Goal: Task Accomplishment & Management: Use online tool/utility

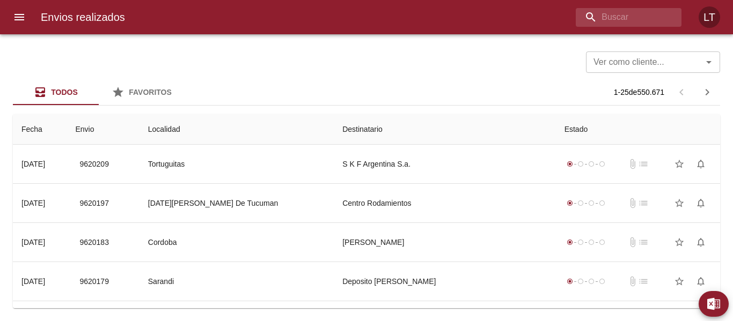
click at [14, 17] on icon "menu" at bounding box center [19, 17] width 10 height 6
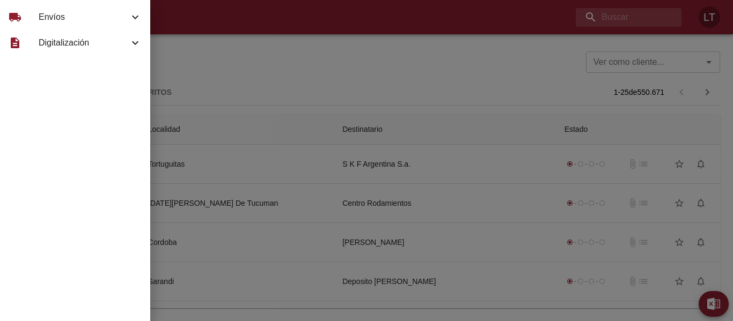
click at [38, 17] on div "local_shipping" at bounding box center [24, 17] width 30 height 13
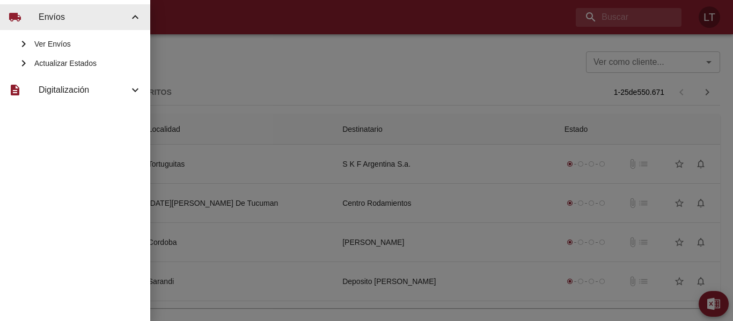
click at [73, 57] on div "Actualizar Estados" at bounding box center [75, 63] width 150 height 19
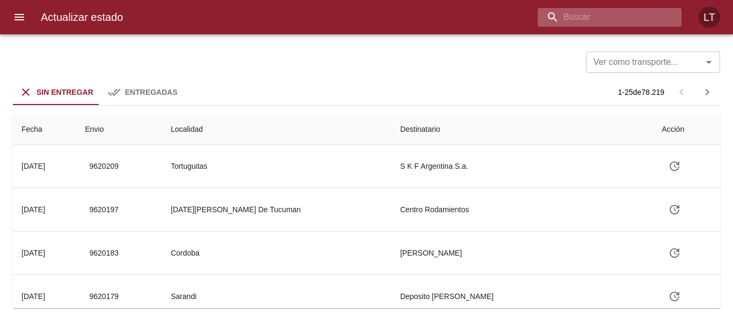
click at [587, 15] on input "buscar" at bounding box center [600, 17] width 126 height 19
type input "9567026"
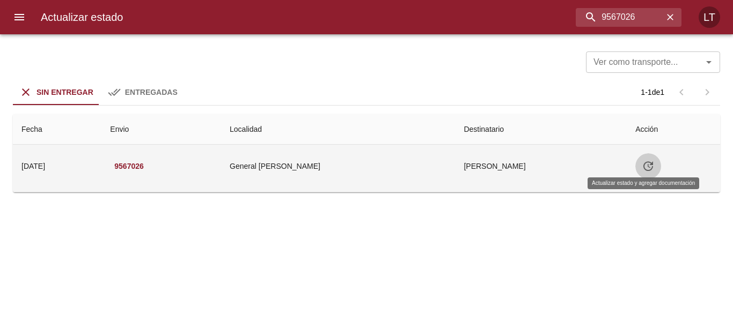
click at [646, 169] on icon "Tabla de envíos del cliente" at bounding box center [648, 166] width 10 height 10
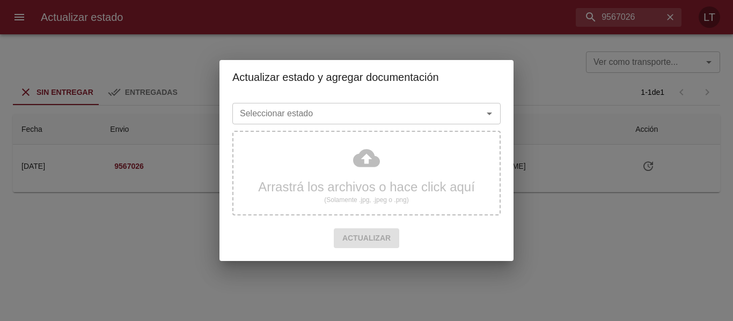
click at [405, 116] on input "Seleccionar estado" at bounding box center [350, 113] width 230 height 15
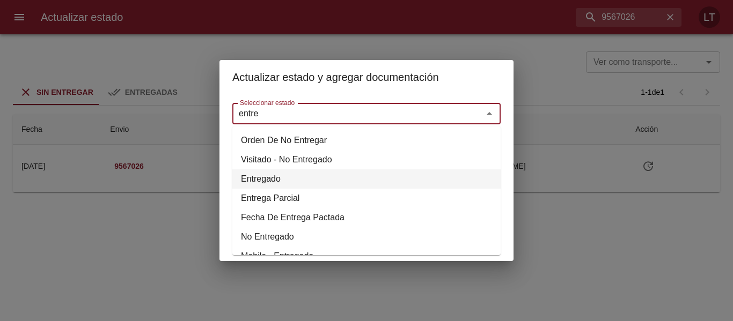
click at [268, 180] on li "Entregado" at bounding box center [366, 178] width 268 height 19
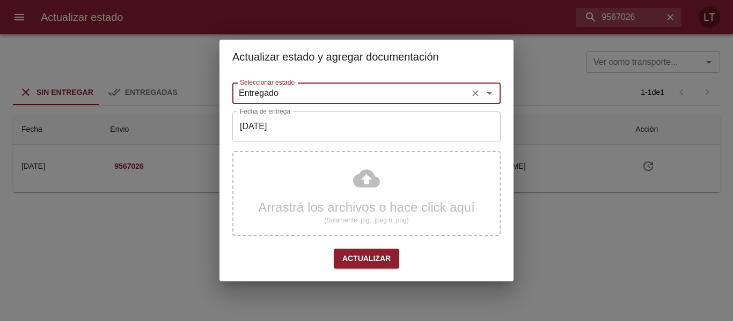
type input "Entregado"
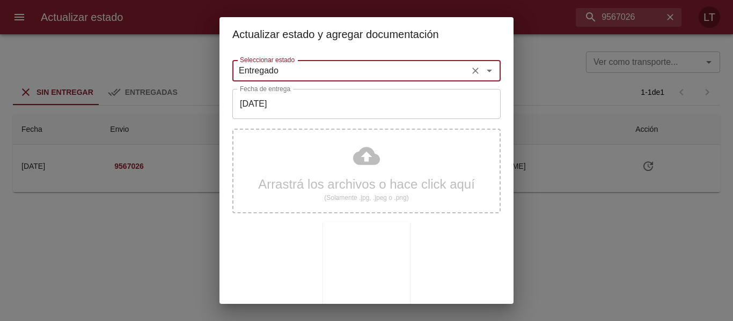
scroll to position [100, 0]
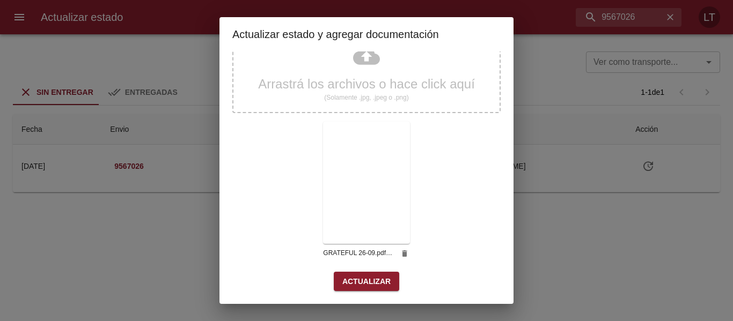
click at [385, 281] on span "Actualizar" at bounding box center [366, 281] width 48 height 13
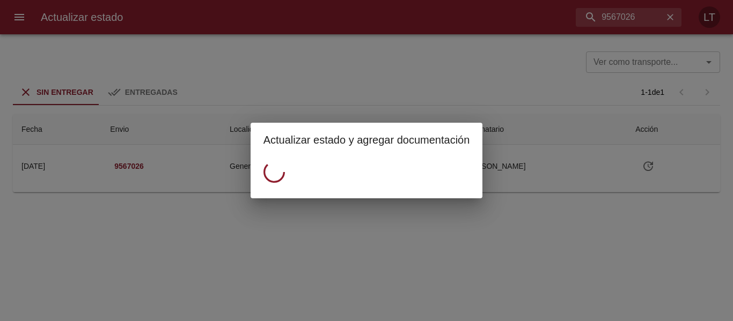
scroll to position [0, 0]
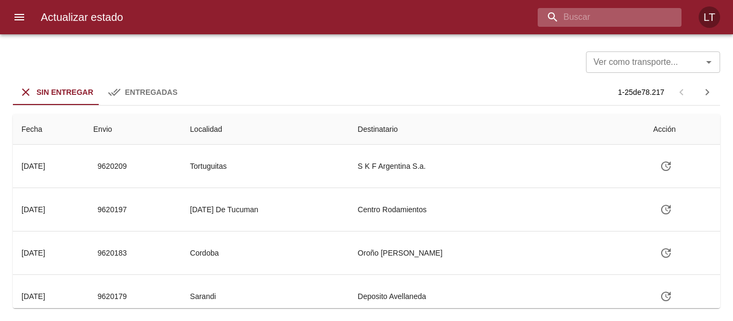
click at [639, 18] on input "buscar" at bounding box center [600, 17] width 126 height 19
type input "9585316"
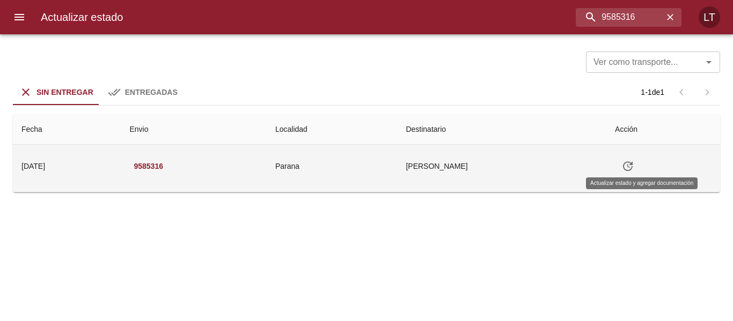
click at [634, 167] on icon "Tabla de envíos del cliente" at bounding box center [627, 166] width 13 height 13
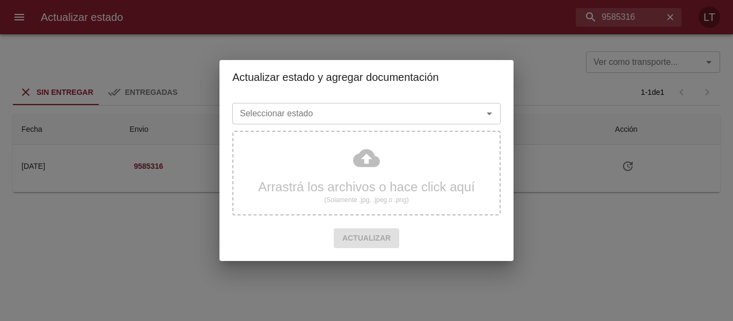
click at [362, 112] on input "Seleccionar estado" at bounding box center [350, 113] width 230 height 15
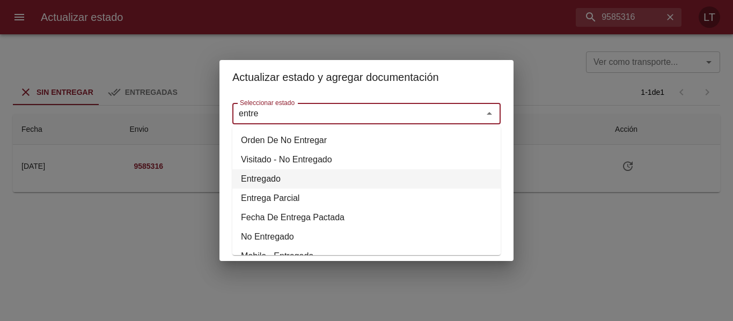
click at [271, 174] on li "Entregado" at bounding box center [366, 178] width 268 height 19
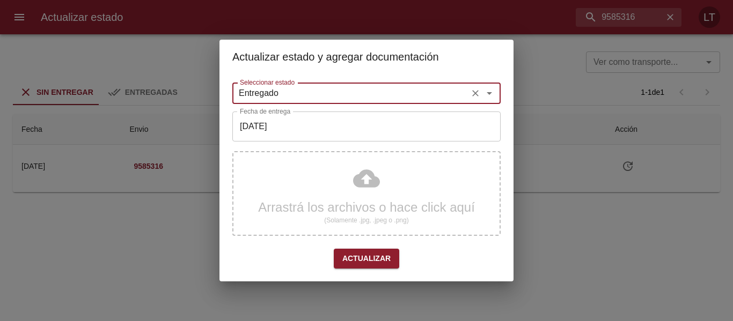
type input "Entregado"
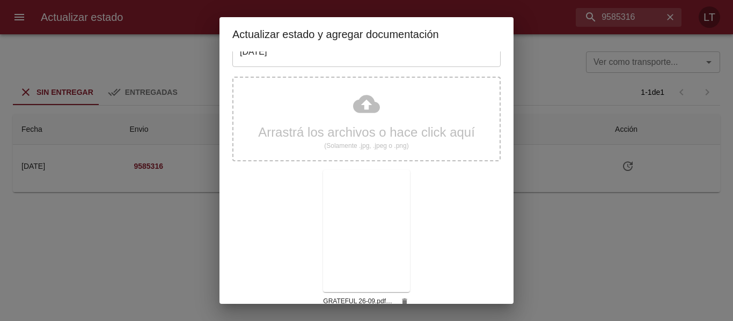
scroll to position [100, 0]
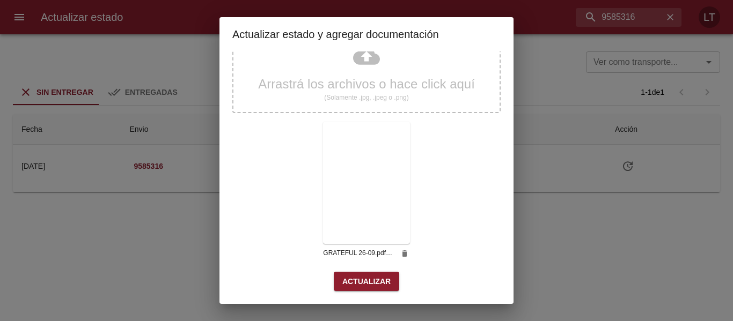
click at [375, 283] on span "Actualizar" at bounding box center [366, 281] width 48 height 13
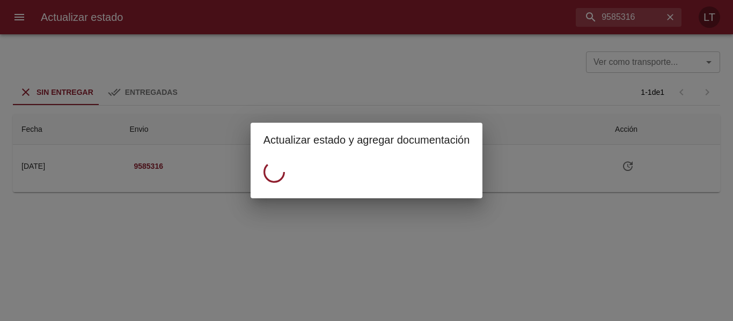
scroll to position [0, 0]
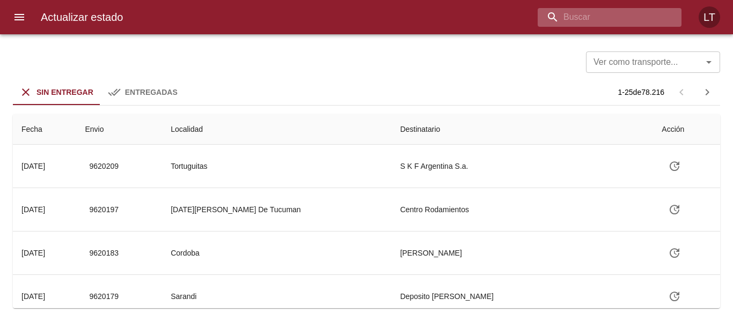
click at [619, 17] on input "buscar" at bounding box center [600, 17] width 126 height 19
type input "9585992"
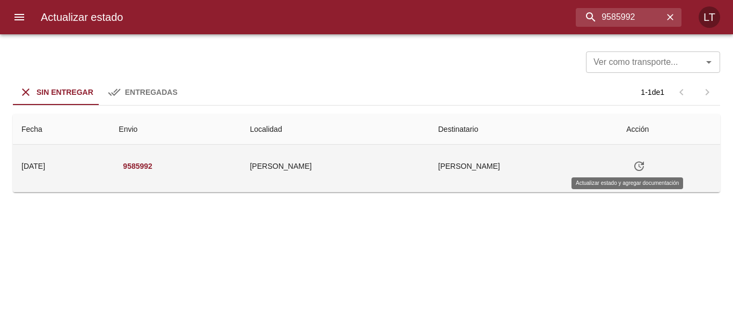
click at [634, 165] on icon "Tabla de envíos del cliente" at bounding box center [639, 166] width 10 height 10
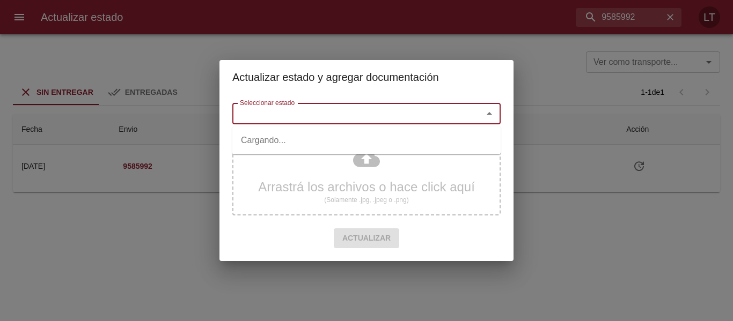
click at [409, 109] on input "Seleccionar estado" at bounding box center [350, 113] width 230 height 15
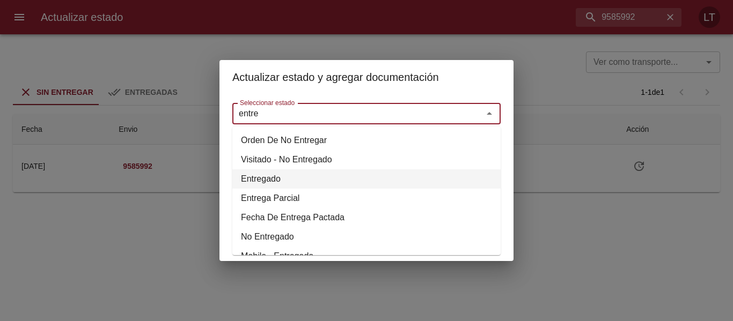
click at [278, 181] on li "Entregado" at bounding box center [366, 178] width 268 height 19
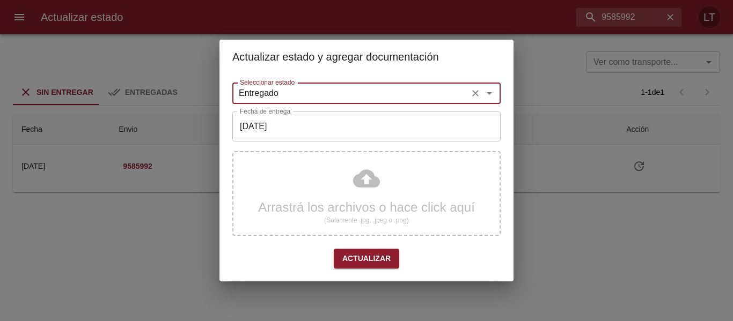
type input "Entregado"
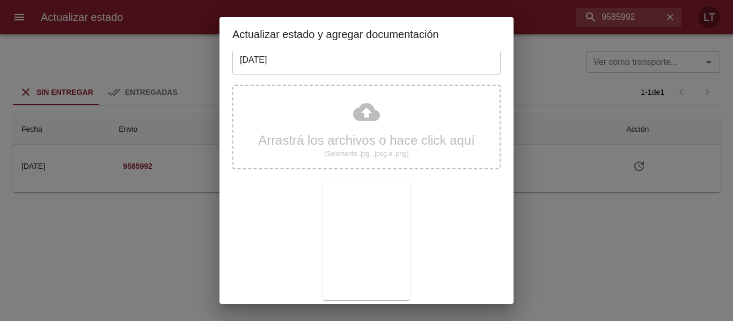
scroll to position [100, 0]
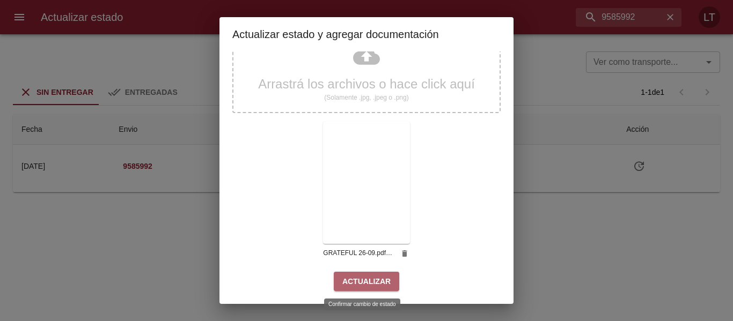
click at [371, 287] on span "Actualizar" at bounding box center [366, 281] width 48 height 13
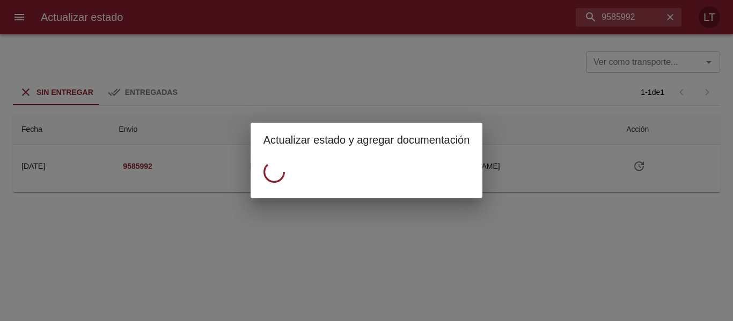
scroll to position [0, 0]
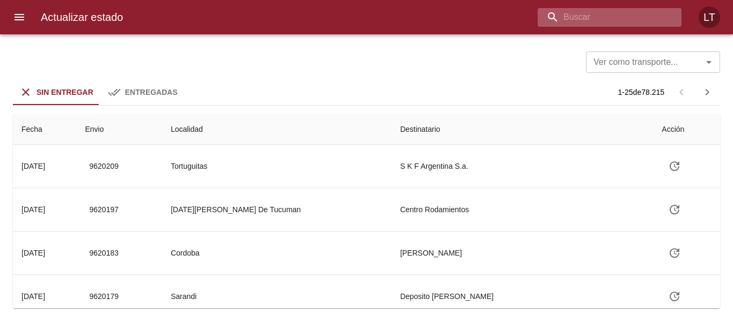
click at [622, 16] on input "buscar" at bounding box center [600, 17] width 126 height 19
type input "9589299"
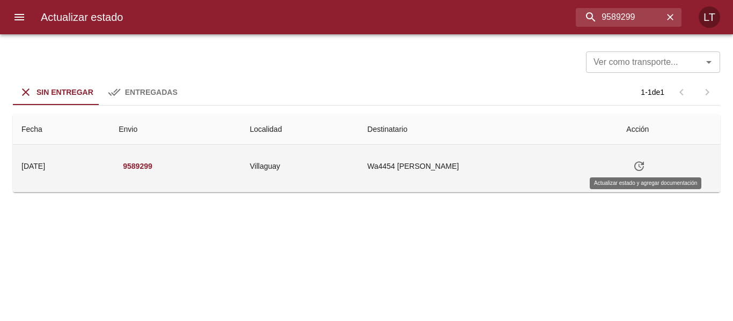
click at [644, 171] on icon "Tabla de envíos del cliente" at bounding box center [638, 166] width 13 height 13
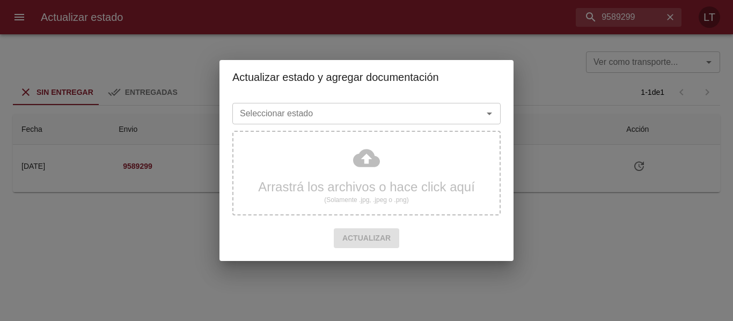
click at [393, 115] on input "Seleccionar estado" at bounding box center [350, 113] width 230 height 15
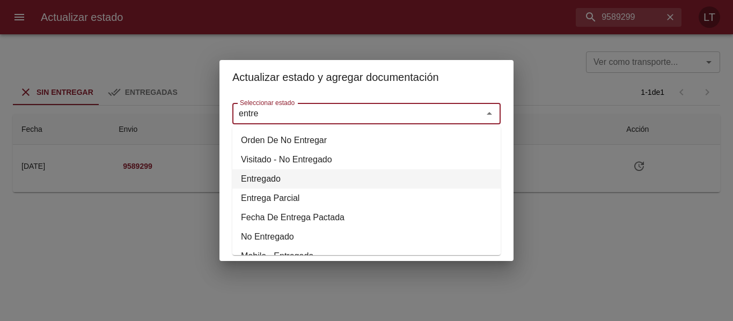
click at [272, 174] on li "Entregado" at bounding box center [366, 178] width 268 height 19
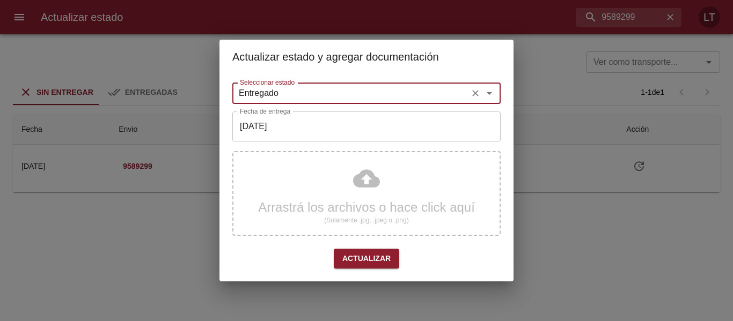
type input "Entregado"
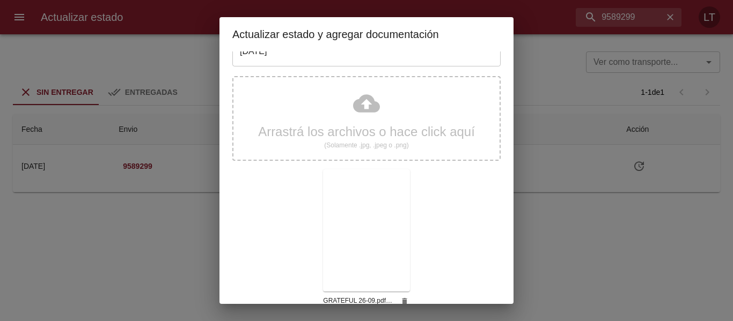
scroll to position [100, 0]
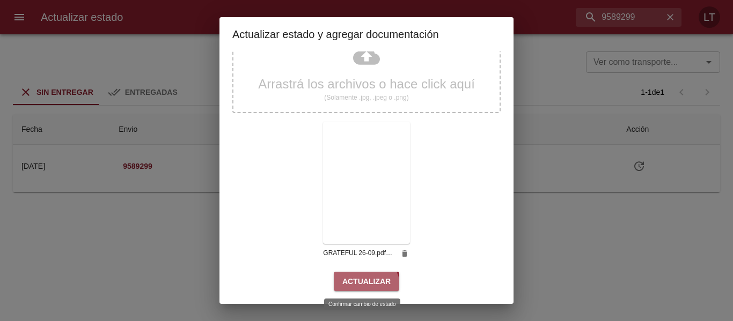
click at [359, 289] on button "Actualizar" at bounding box center [366, 282] width 65 height 20
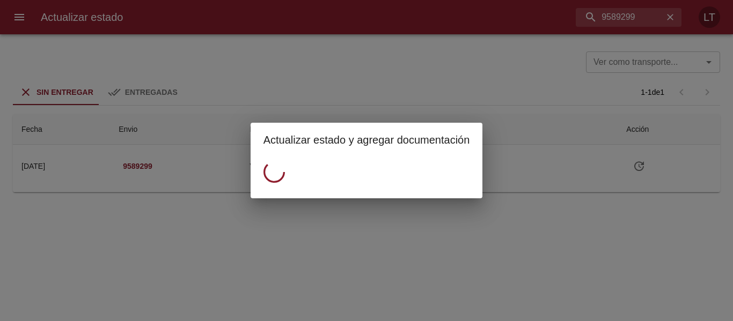
scroll to position [0, 0]
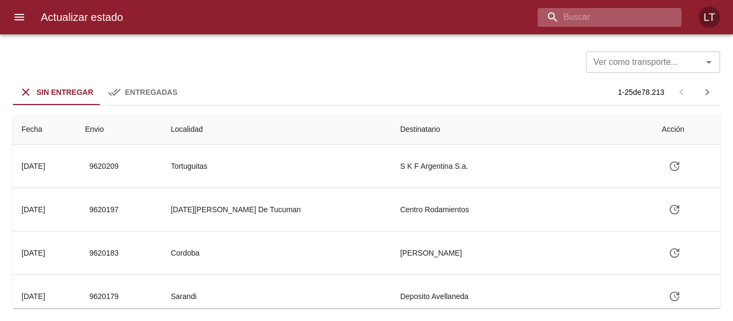
click at [651, 19] on input "buscar" at bounding box center [600, 17] width 126 height 19
type input "9573101"
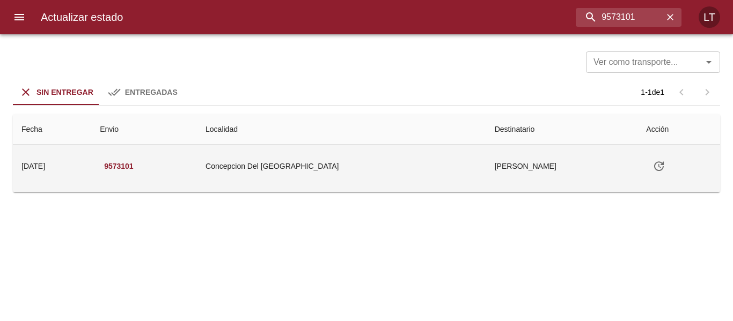
click at [653, 167] on icon "Tabla de envíos del cliente" at bounding box center [658, 166] width 13 height 13
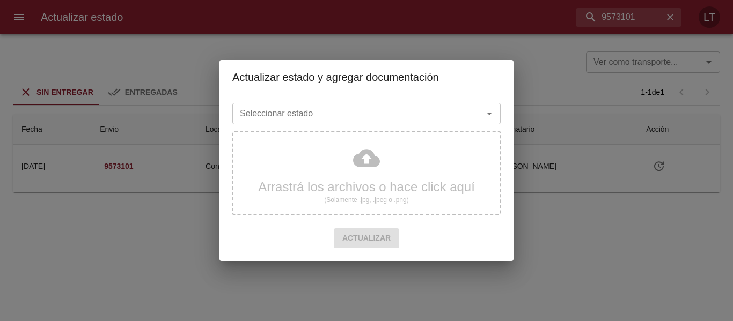
click at [452, 118] on input "Seleccionar estado" at bounding box center [350, 113] width 230 height 15
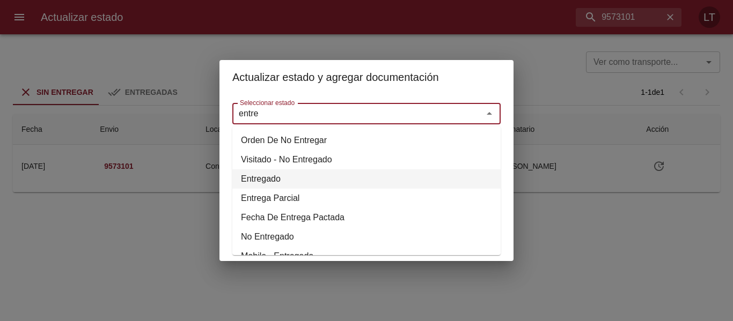
click at [264, 173] on li "Entregado" at bounding box center [366, 178] width 268 height 19
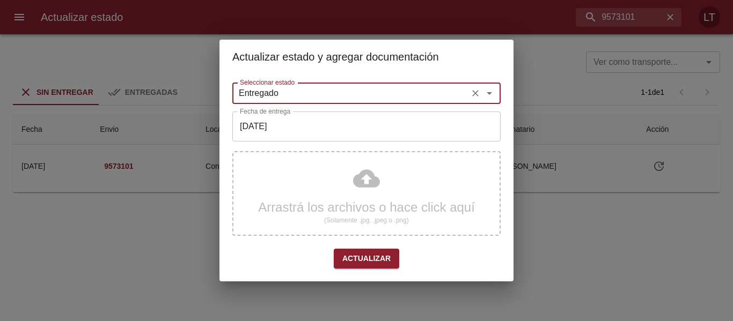
type input "Entregado"
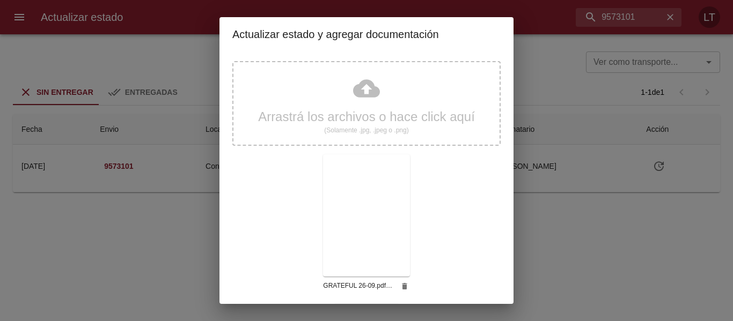
scroll to position [100, 0]
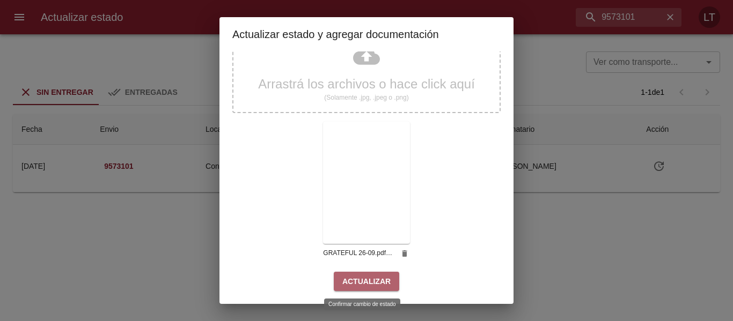
click at [375, 280] on span "Actualizar" at bounding box center [366, 281] width 48 height 13
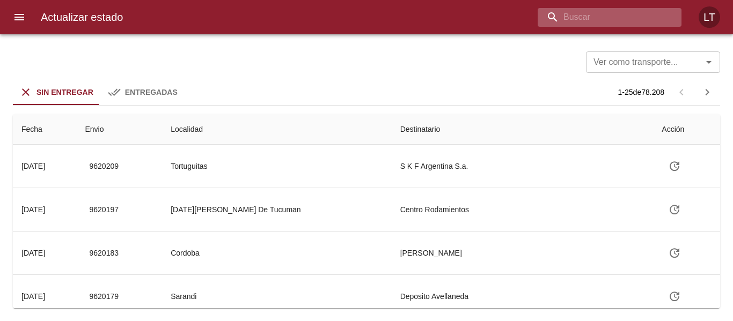
click at [617, 15] on input "buscar" at bounding box center [600, 17] width 126 height 19
type input "9593708"
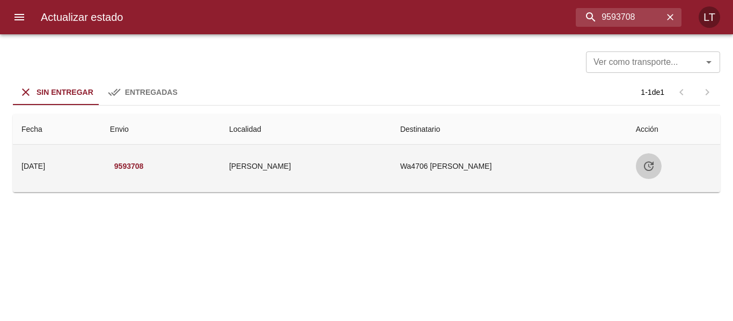
click at [646, 160] on icon "Tabla de envíos del cliente" at bounding box center [648, 166] width 13 height 13
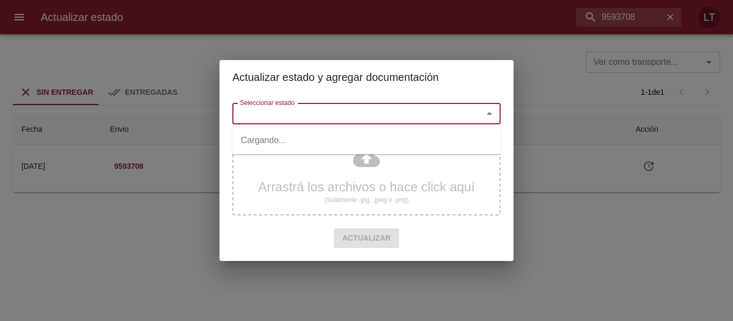
click at [381, 110] on input "Seleccionar estado" at bounding box center [350, 113] width 230 height 15
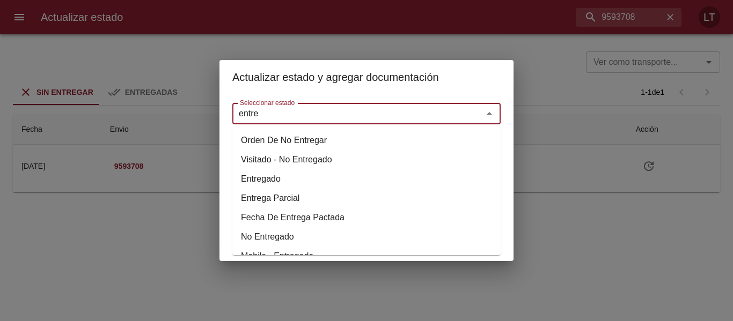
click at [282, 179] on li "Entregado" at bounding box center [366, 178] width 268 height 19
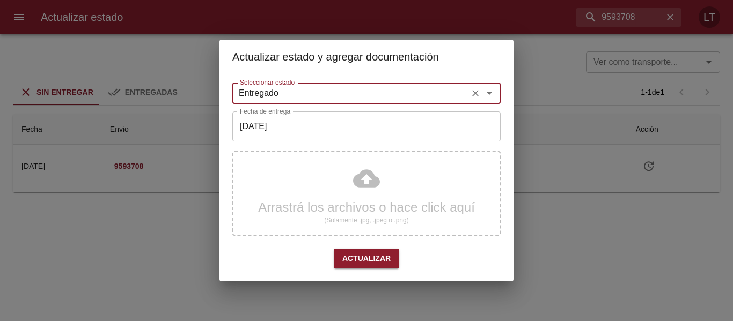
type input "Entregado"
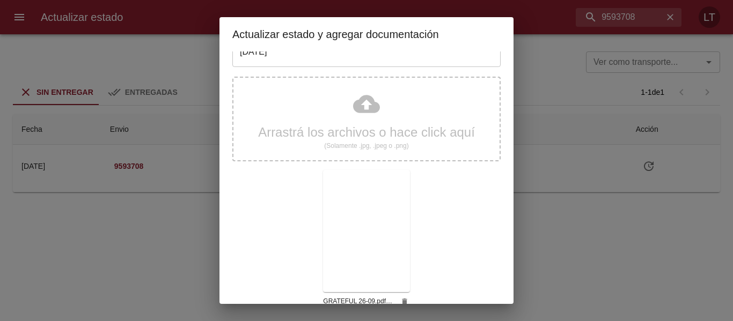
scroll to position [100, 0]
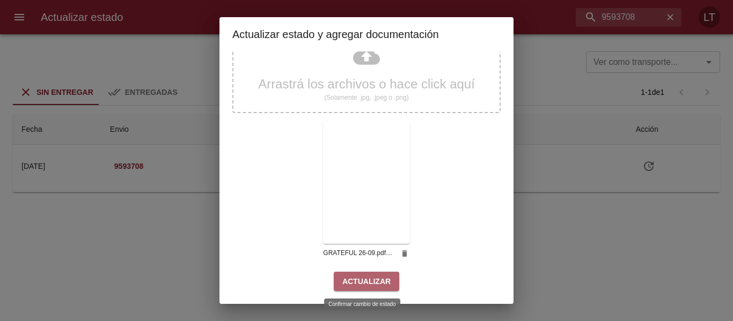
click at [387, 282] on button "Actualizar" at bounding box center [366, 282] width 65 height 20
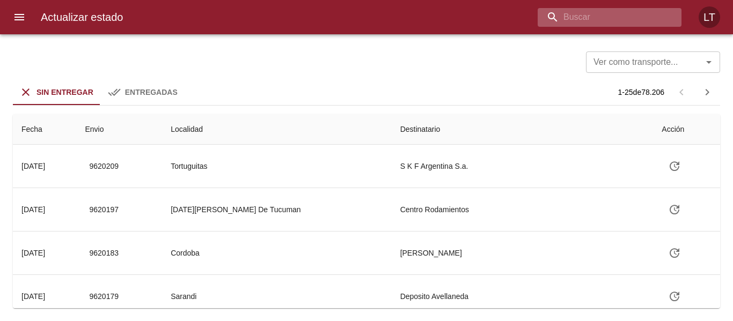
click at [628, 19] on input "buscar" at bounding box center [600, 17] width 126 height 19
type input "9568319"
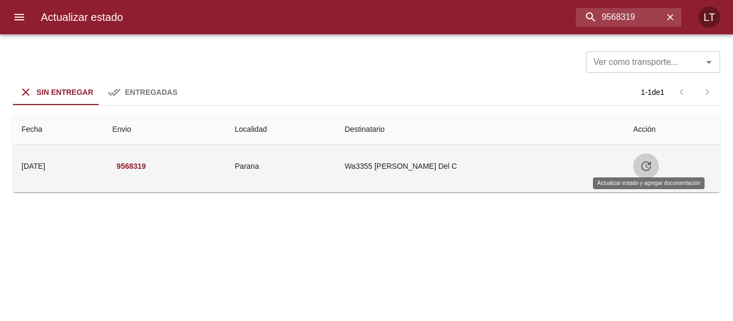
click at [644, 171] on icon "Tabla de envíos del cliente" at bounding box center [645, 166] width 13 height 13
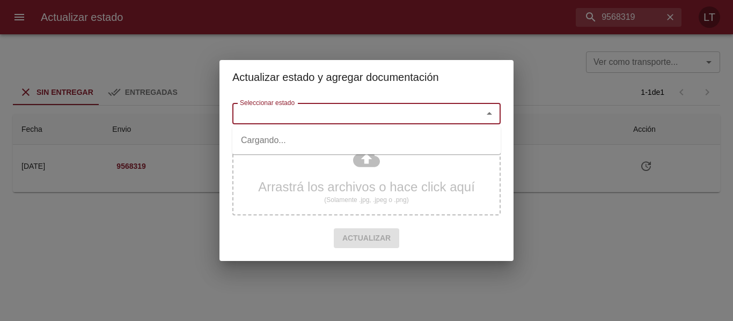
click at [358, 118] on input "Seleccionar estado" at bounding box center [350, 113] width 230 height 15
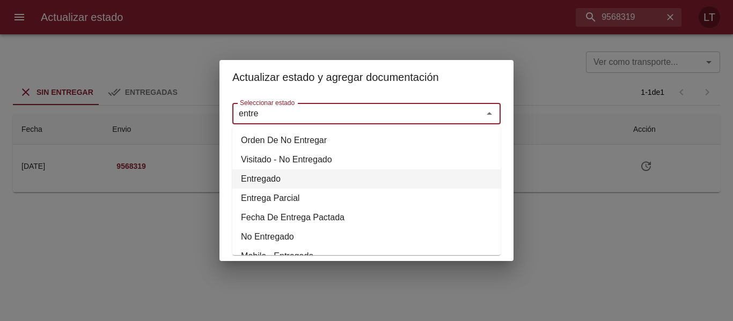
click at [279, 177] on li "Entregado" at bounding box center [366, 178] width 268 height 19
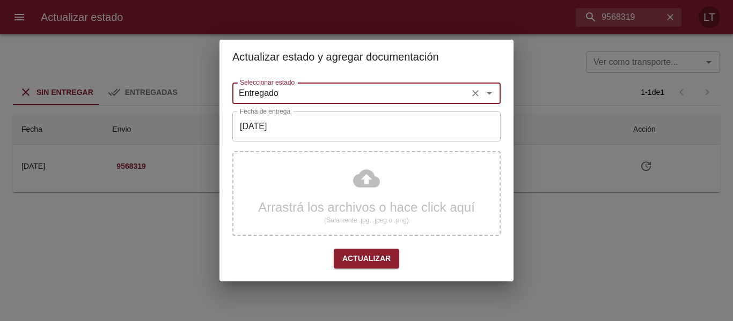
type input "Entregado"
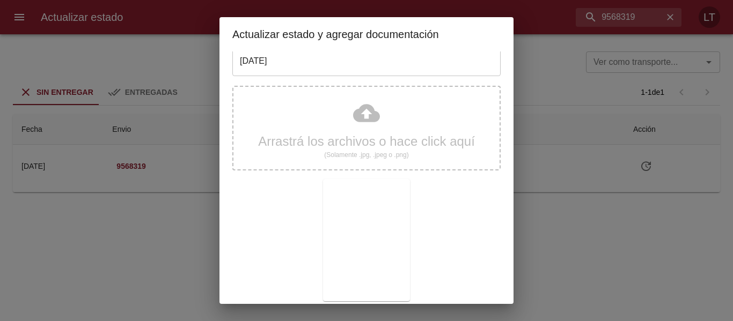
scroll to position [100, 0]
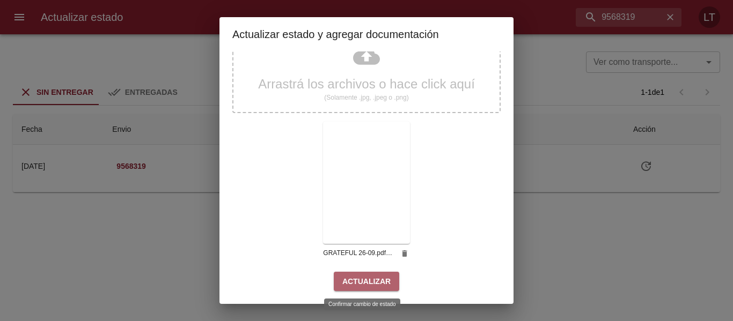
click at [386, 276] on button "Actualizar" at bounding box center [366, 282] width 65 height 20
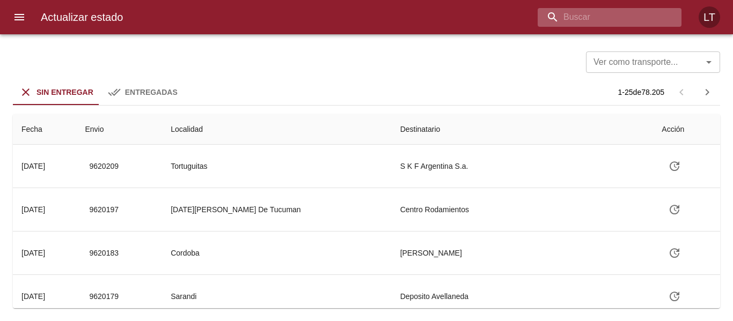
click at [601, 17] on input "buscar" at bounding box center [600, 17] width 126 height 19
type input "9589379"
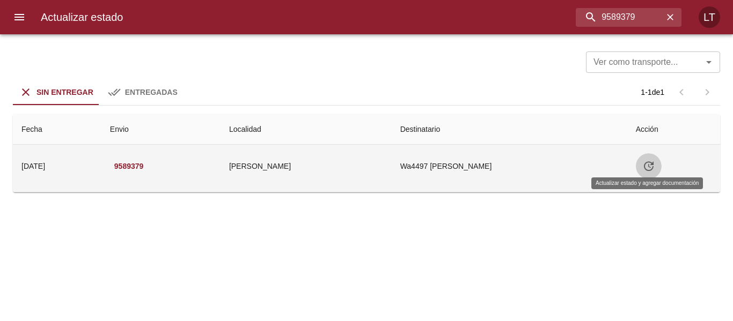
click at [644, 164] on icon "Tabla de envíos del cliente" at bounding box center [649, 166] width 10 height 10
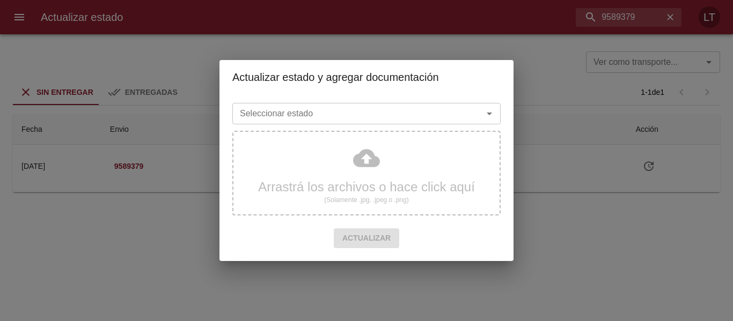
click at [353, 99] on div "Seleccionar estado Seleccionar estado" at bounding box center [366, 113] width 268 height 28
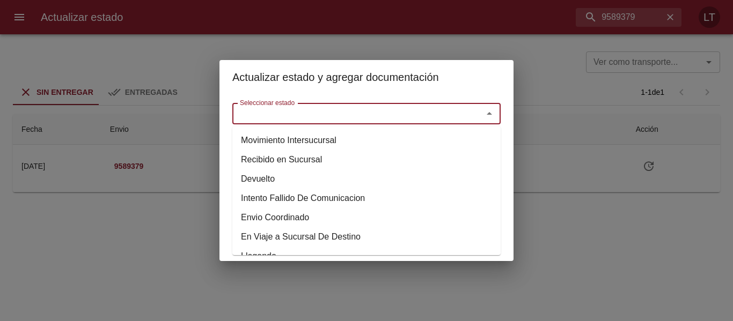
click at [357, 112] on input "Seleccionar estado" at bounding box center [350, 113] width 230 height 15
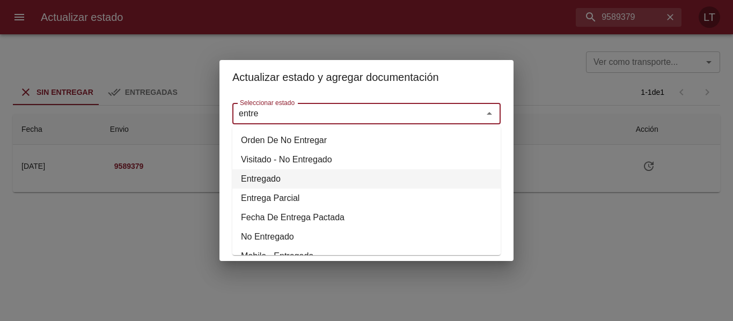
click at [256, 181] on li "Entregado" at bounding box center [366, 178] width 268 height 19
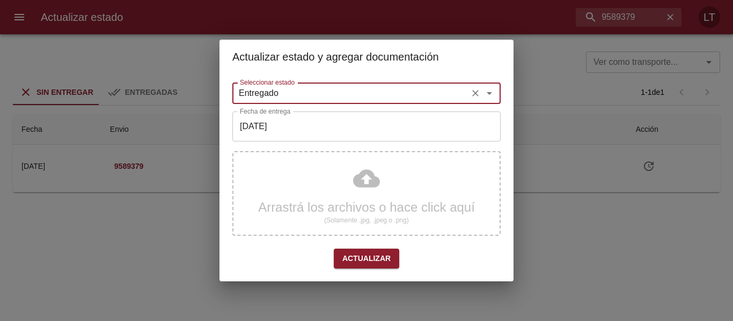
type input "Entregado"
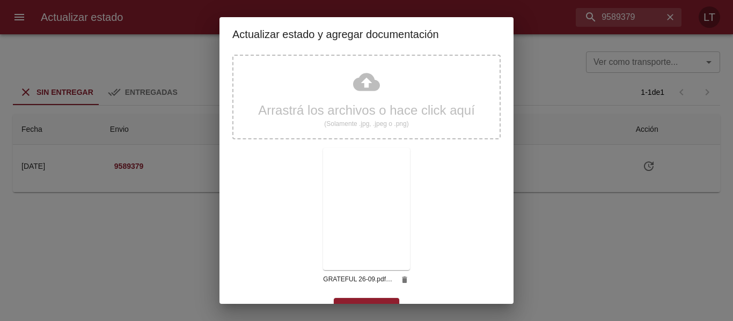
scroll to position [100, 0]
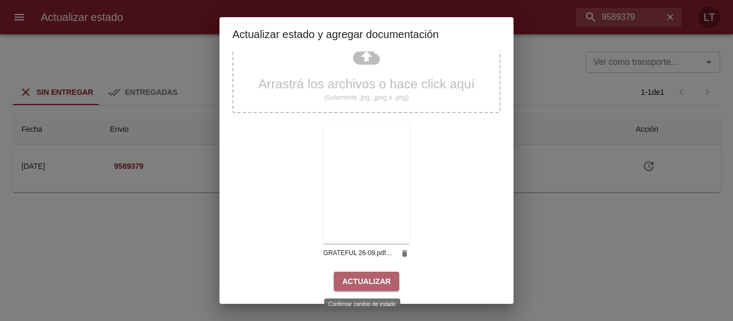
click at [378, 284] on span "Actualizar" at bounding box center [366, 281] width 48 height 13
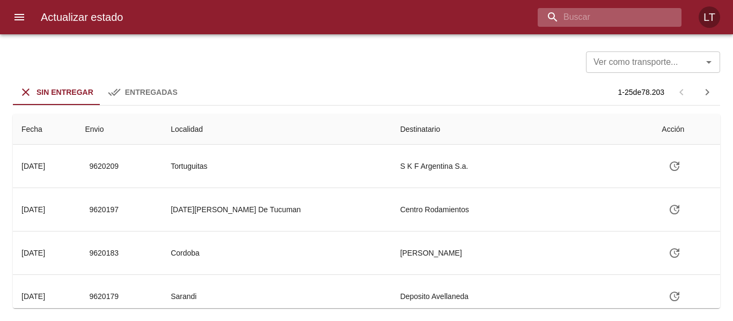
click at [600, 16] on input "buscar" at bounding box center [600, 17] width 126 height 19
type input "9583439"
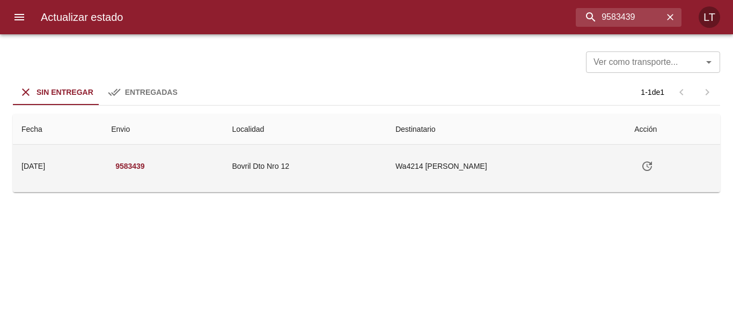
click at [652, 161] on icon "Tabla de envíos del cliente" at bounding box center [646, 166] width 13 height 13
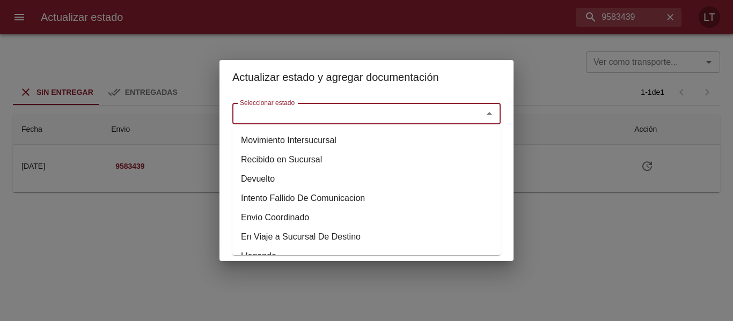
click at [385, 109] on input "Seleccionar estado" at bounding box center [350, 113] width 230 height 15
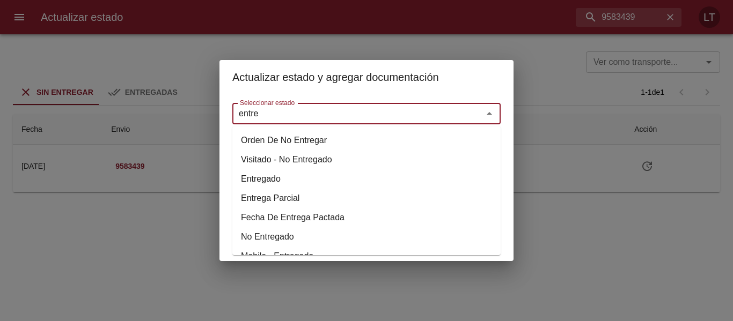
click at [272, 175] on li "Entregado" at bounding box center [366, 178] width 268 height 19
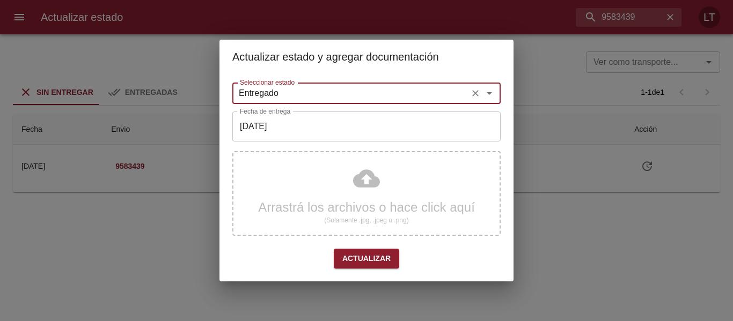
type input "Entregado"
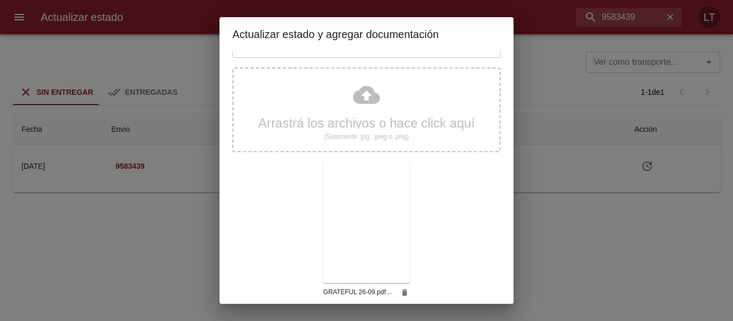
scroll to position [100, 0]
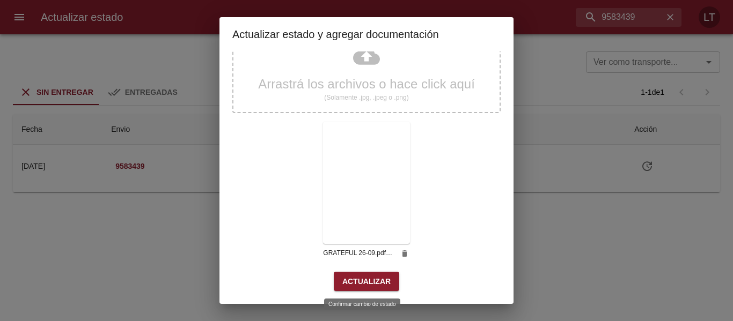
click at [384, 282] on span "Actualizar" at bounding box center [366, 281] width 48 height 13
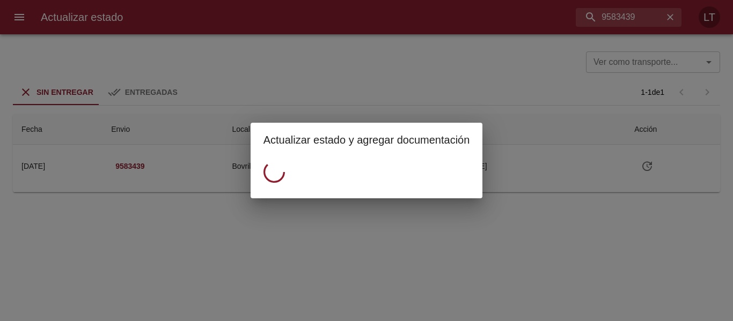
scroll to position [0, 0]
